Goal: Information Seeking & Learning: Learn about a topic

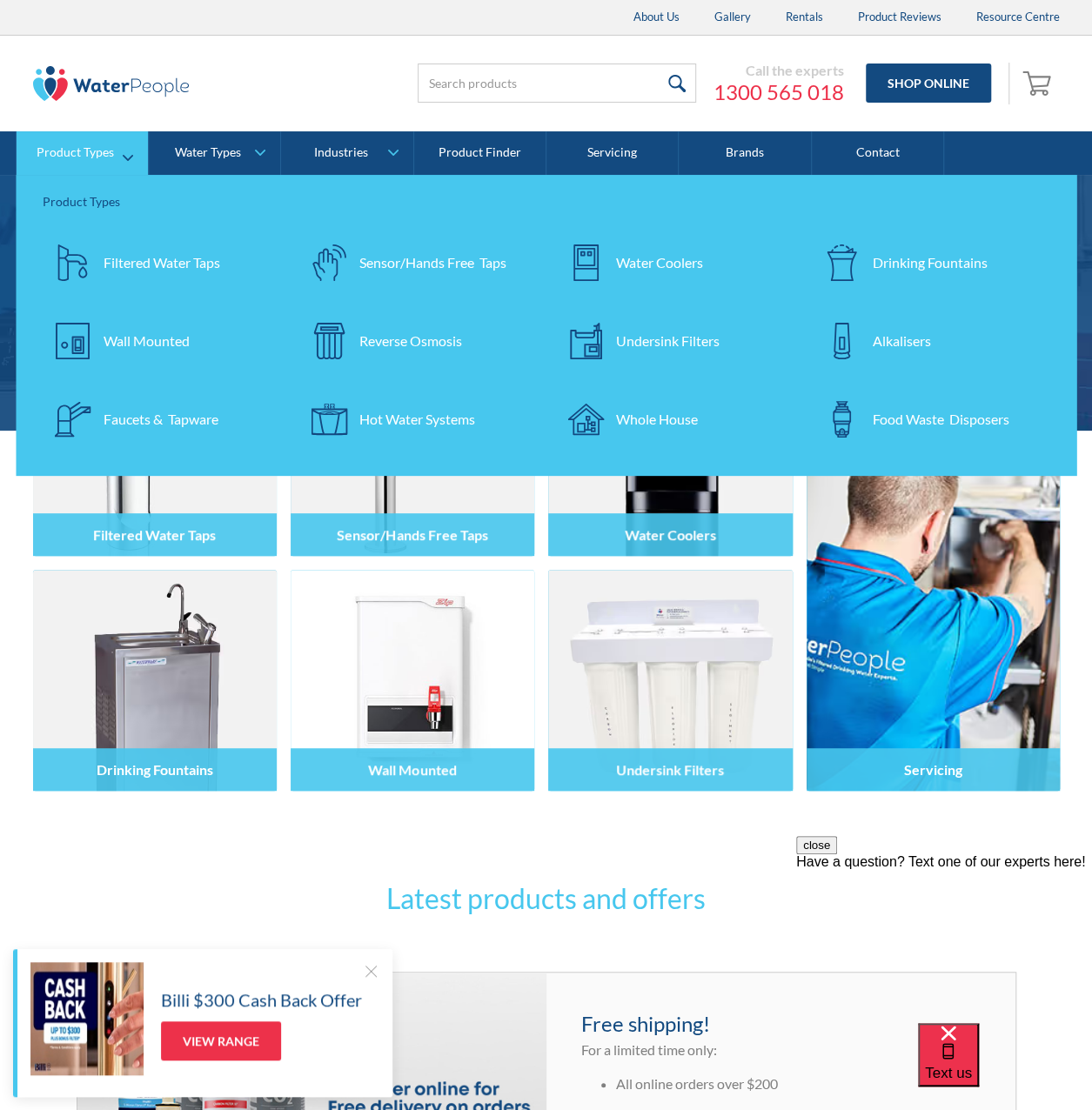
click at [642, 341] on div "Undersink Filters" at bounding box center [668, 341] width 103 height 21
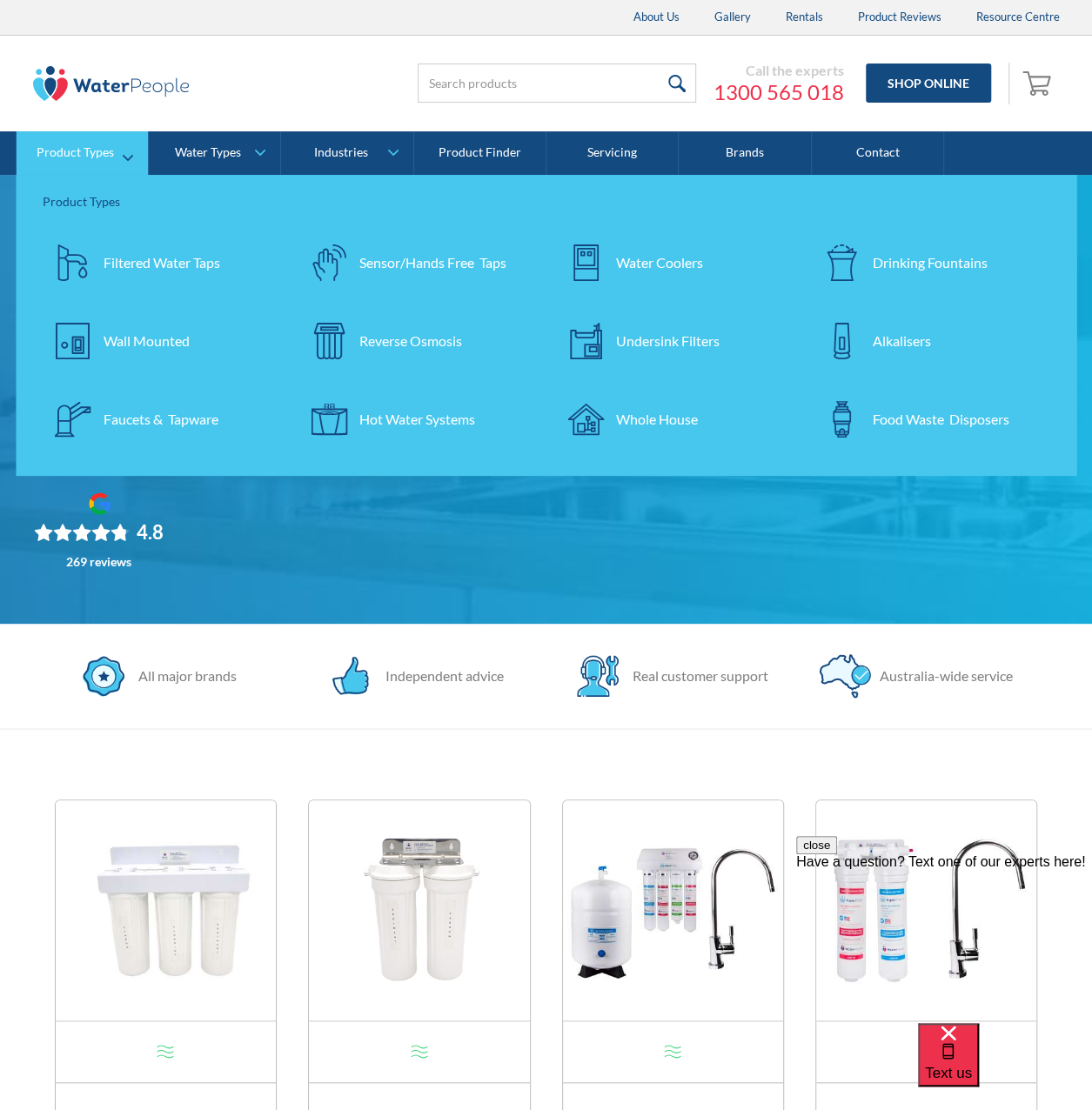
click at [583, 418] on img at bounding box center [585, 418] width 37 height 37
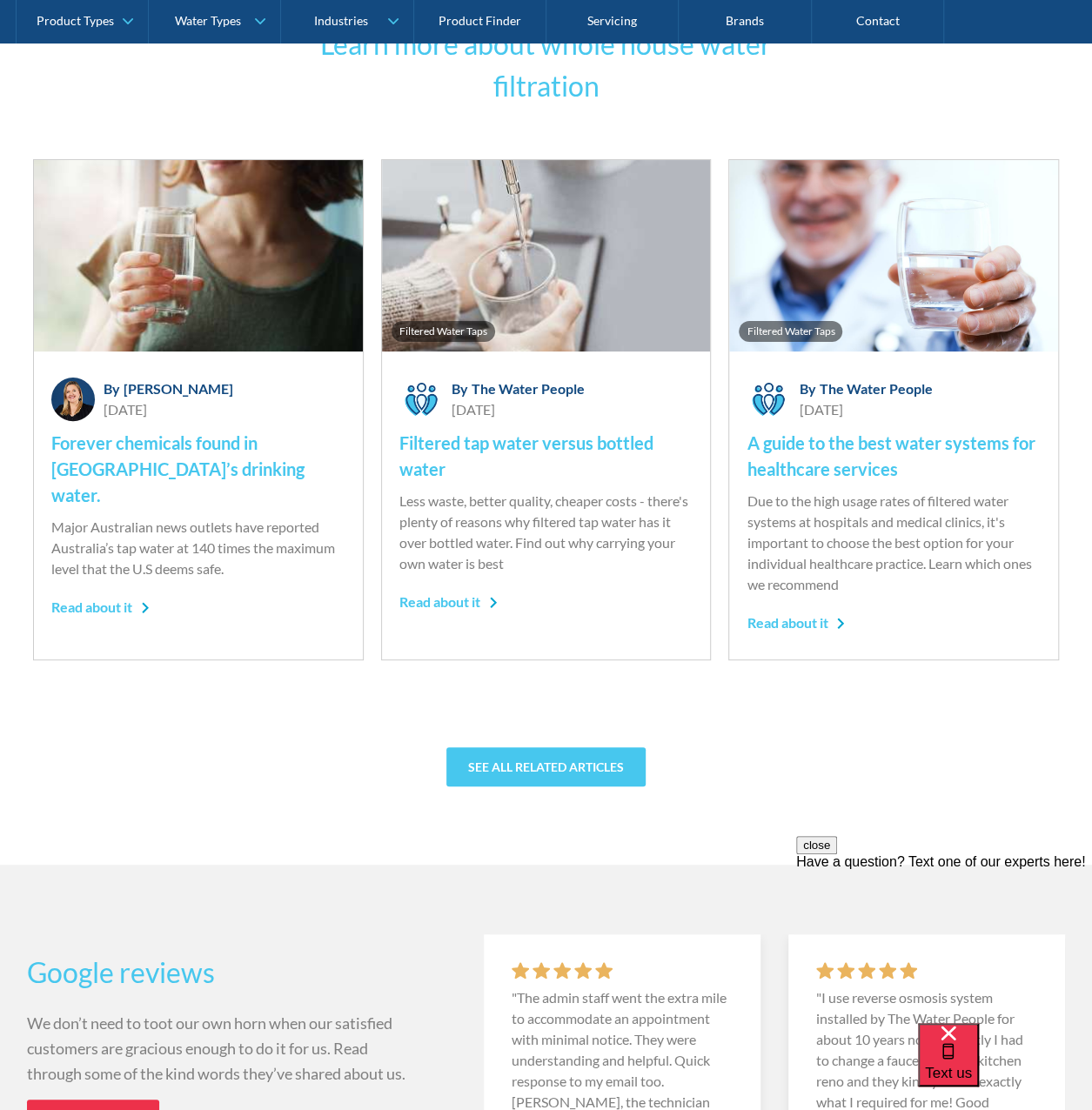
scroll to position [11920, 0]
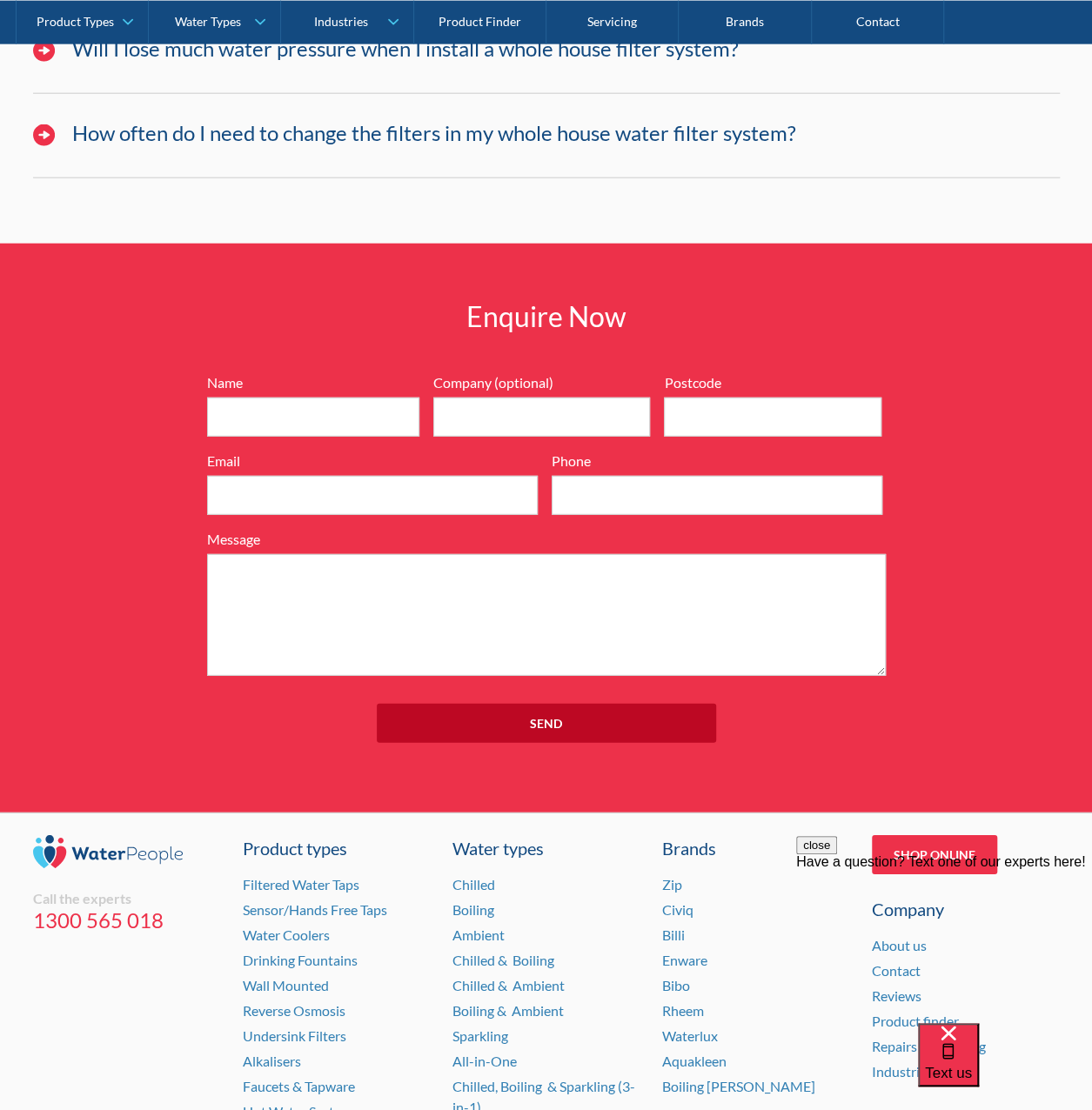
click at [837, 855] on button "close" at bounding box center [816, 844] width 41 height 18
click at [900, 937] on link "About us" at bounding box center [899, 946] width 54 height 17
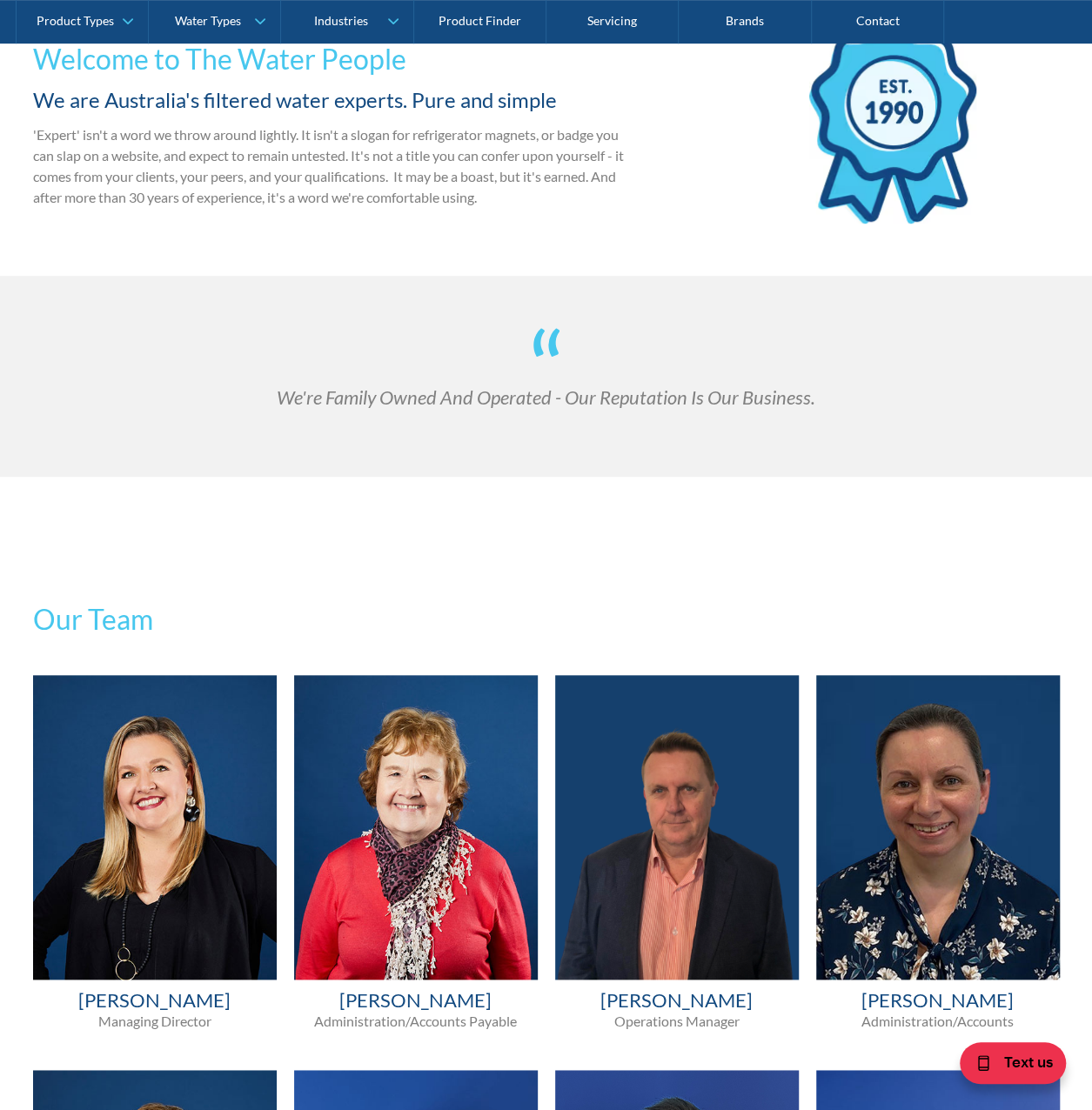
scroll to position [522, 0]
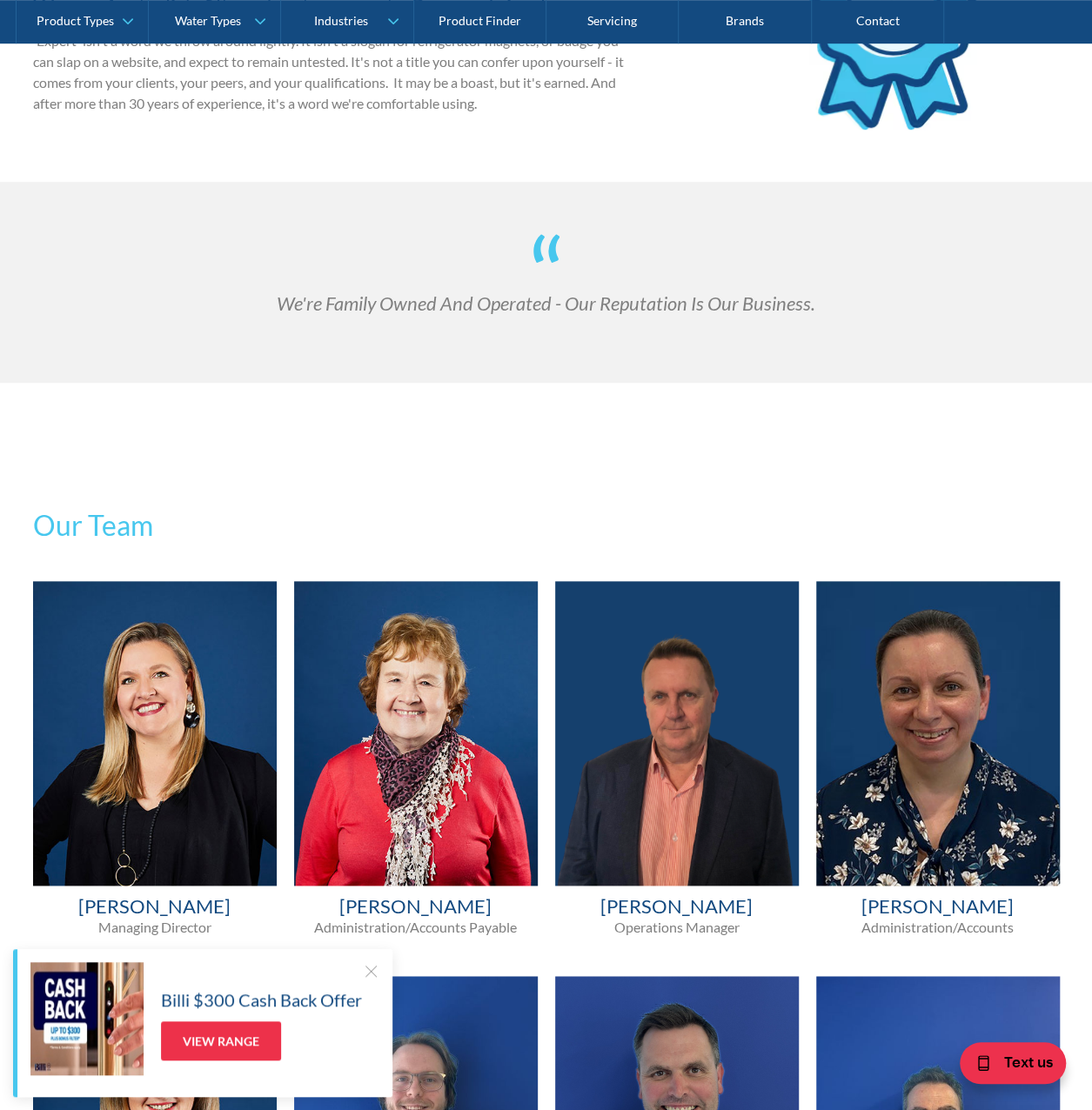
click at [373, 965] on div at bounding box center [371, 971] width 18 height 18
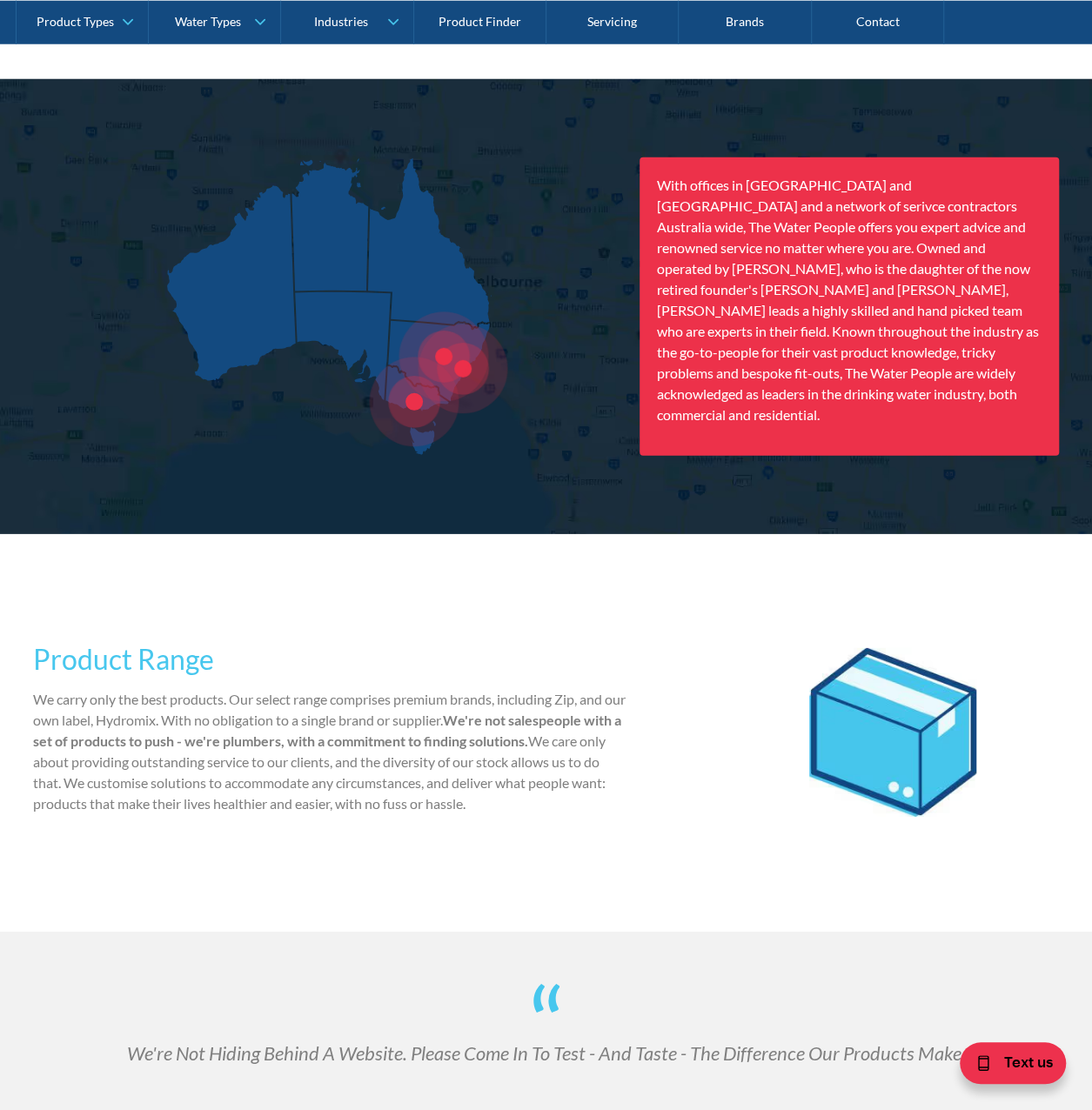
scroll to position [0, 0]
